Goal: Navigation & Orientation: Find specific page/section

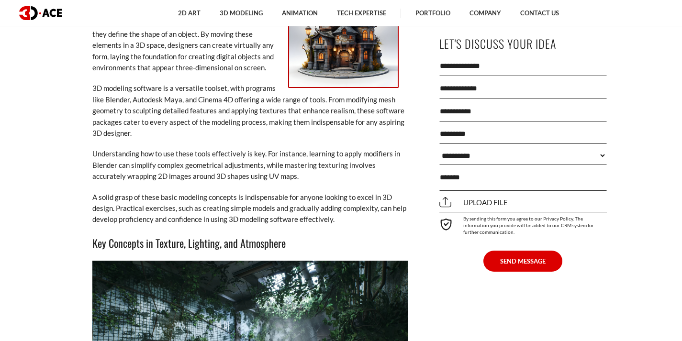
scroll to position [1372, 0]
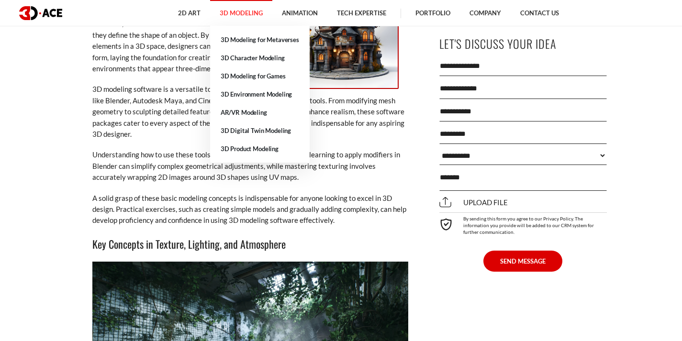
click at [246, 11] on link "3D Modeling" at bounding box center [241, 13] width 62 height 26
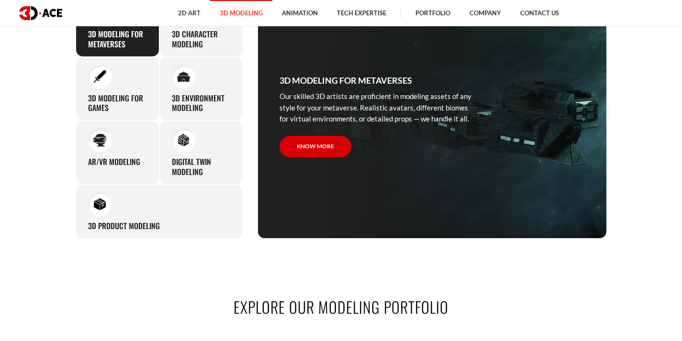
scroll to position [498, 0]
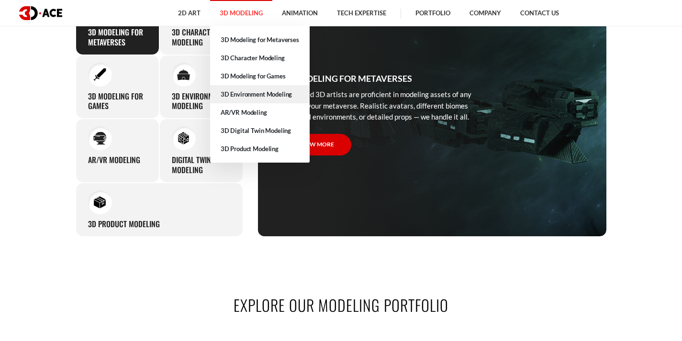
click at [257, 88] on link "3D Environment Modeling" at bounding box center [260, 94] width 100 height 18
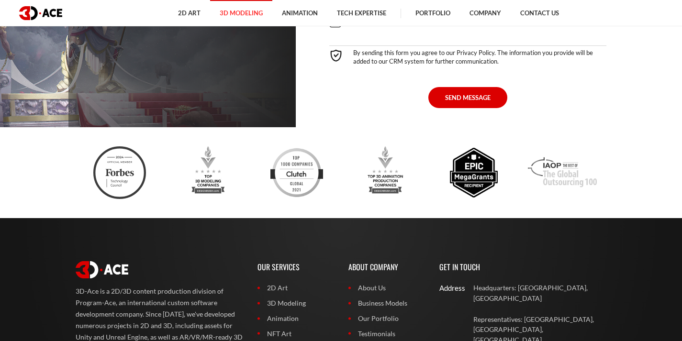
scroll to position [3271, 0]
